Goal: Find specific page/section

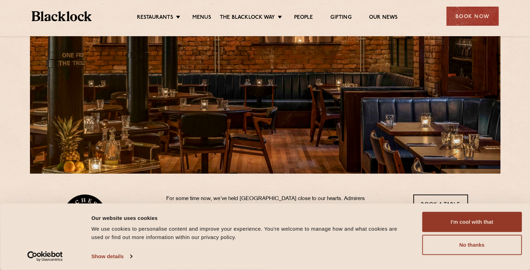
scroll to position [79, 0]
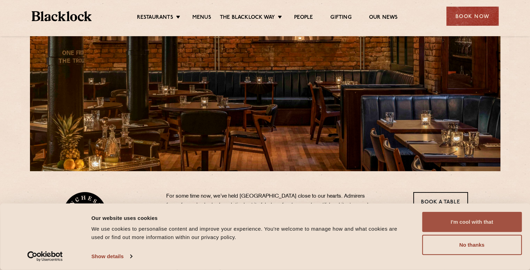
click at [480, 223] on button "I'm cool with that" at bounding box center [472, 222] width 100 height 20
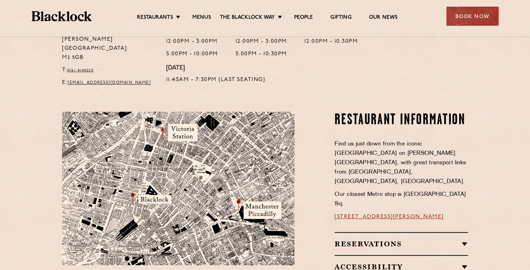
scroll to position [331, 0]
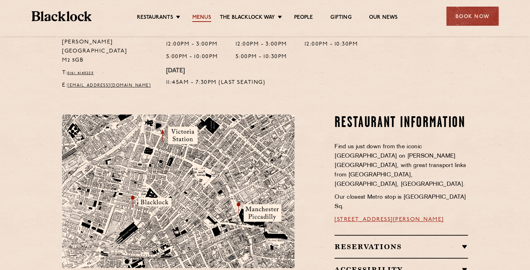
click at [202, 18] on link "Menus" at bounding box center [201, 18] width 19 height 8
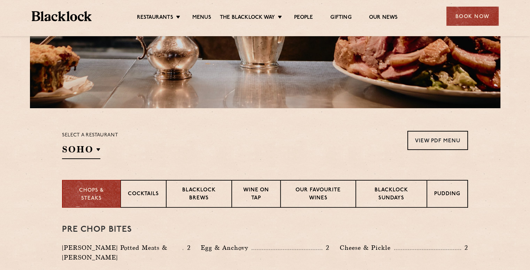
scroll to position [126, 0]
